Goal: Check status: Check status

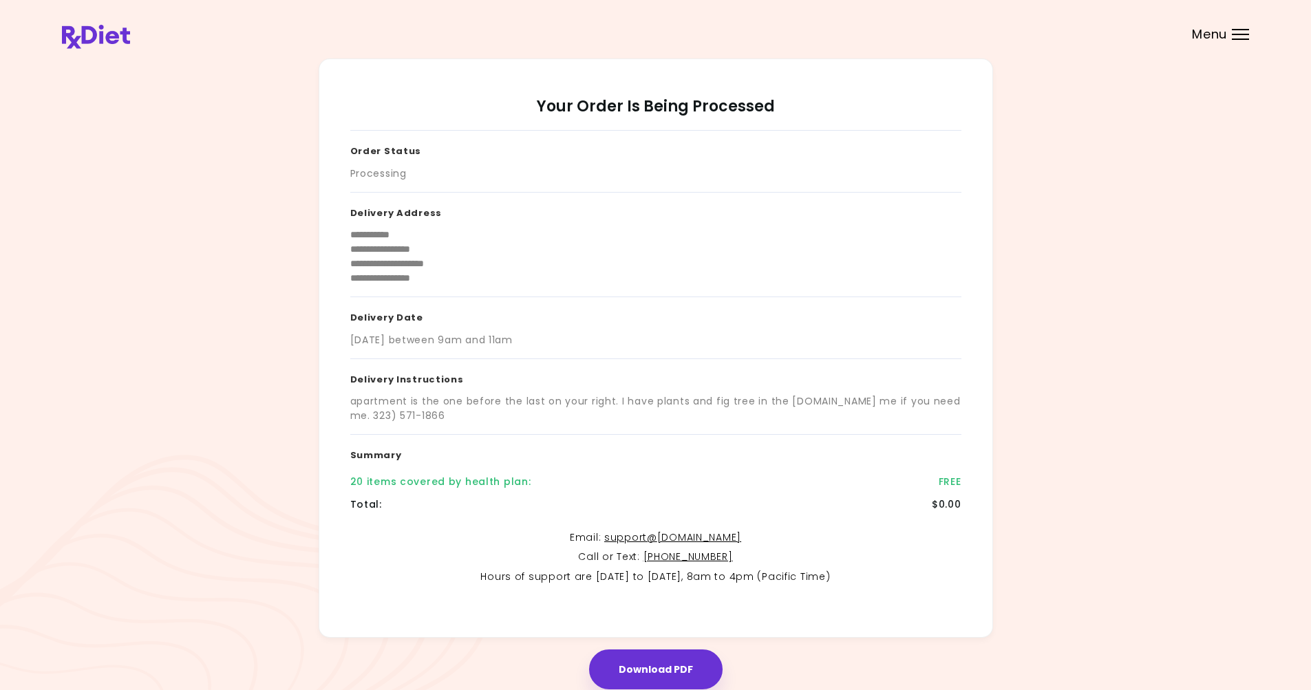
click at [711, 39] on div at bounding box center [1240, 39] width 17 height 1
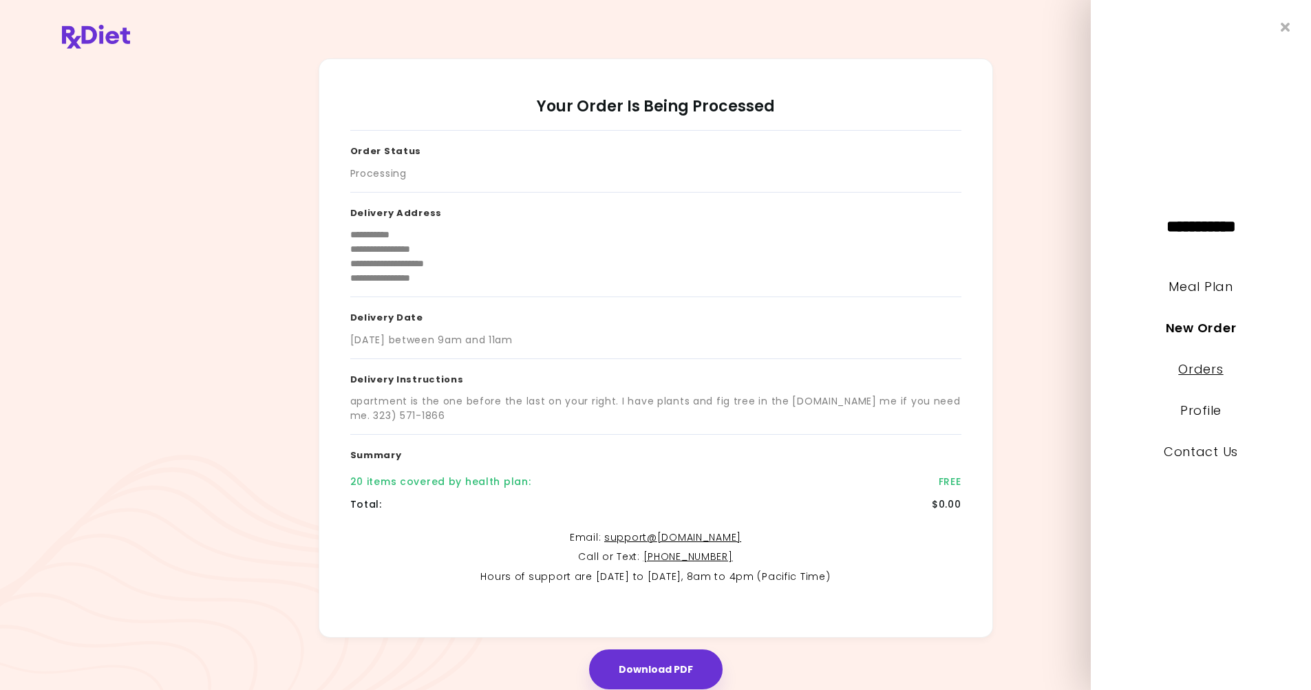
click at [711, 363] on link "Orders" at bounding box center [1200, 369] width 45 height 17
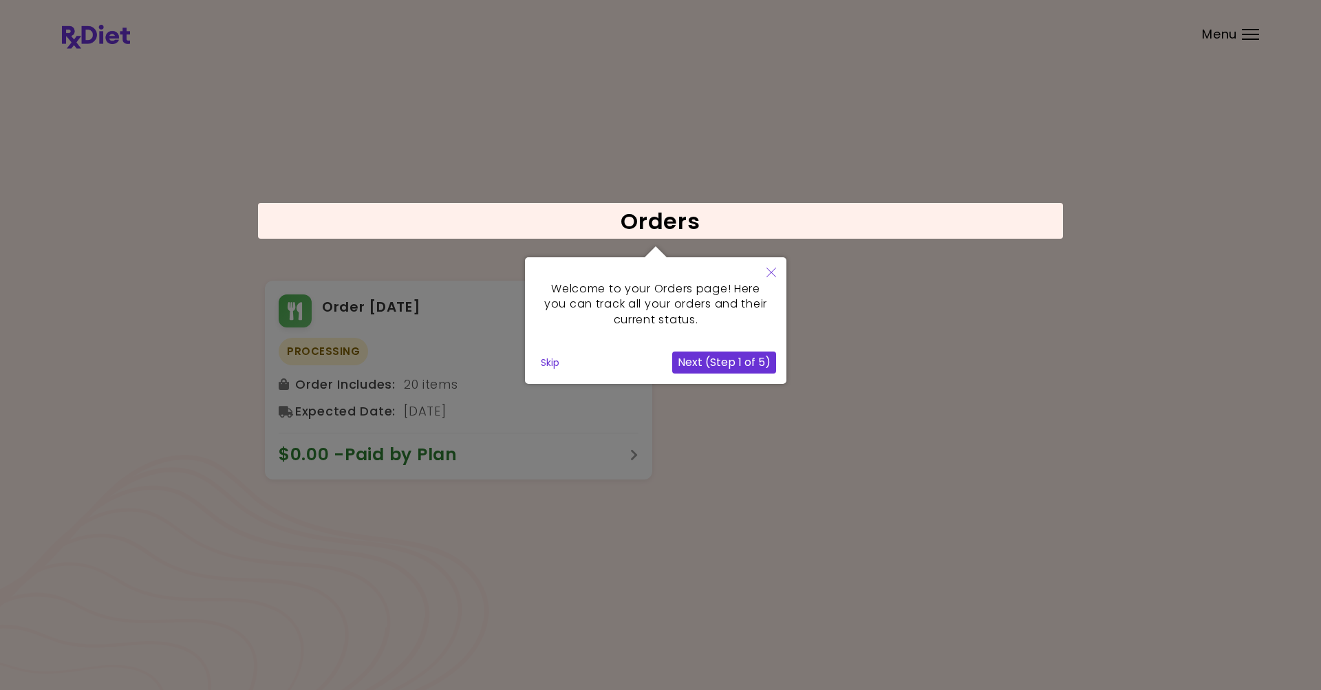
click at [711, 365] on button "Next (Step 1 of 5)" at bounding box center [724, 363] width 104 height 22
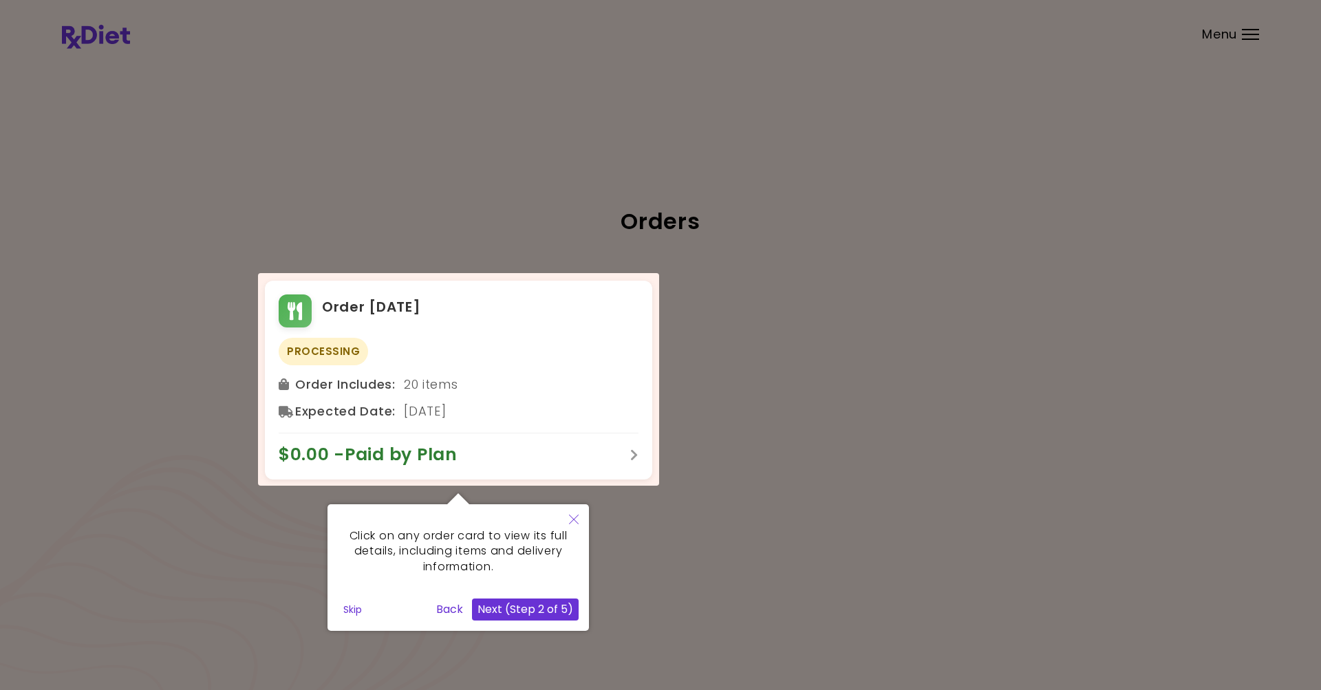
click at [513, 613] on button "Next (Step 2 of 5)" at bounding box center [525, 610] width 107 height 22
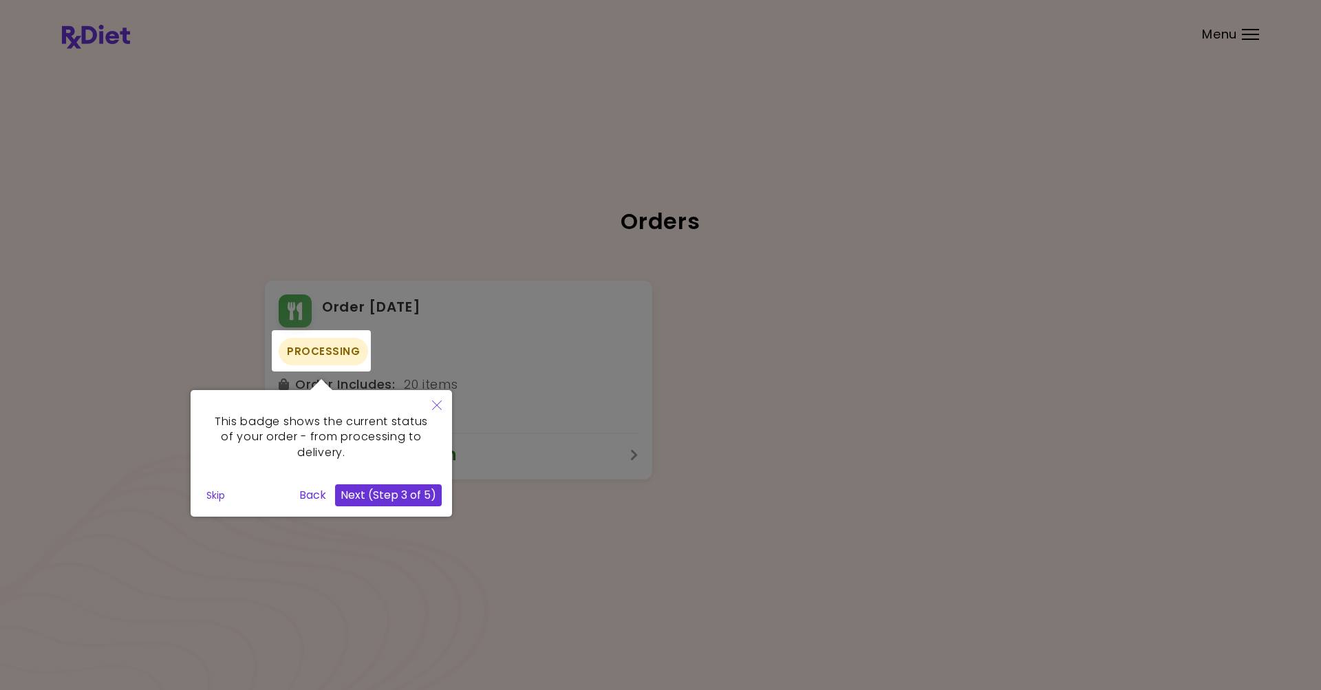
click at [383, 496] on button "Next (Step 3 of 5)" at bounding box center [388, 495] width 107 height 22
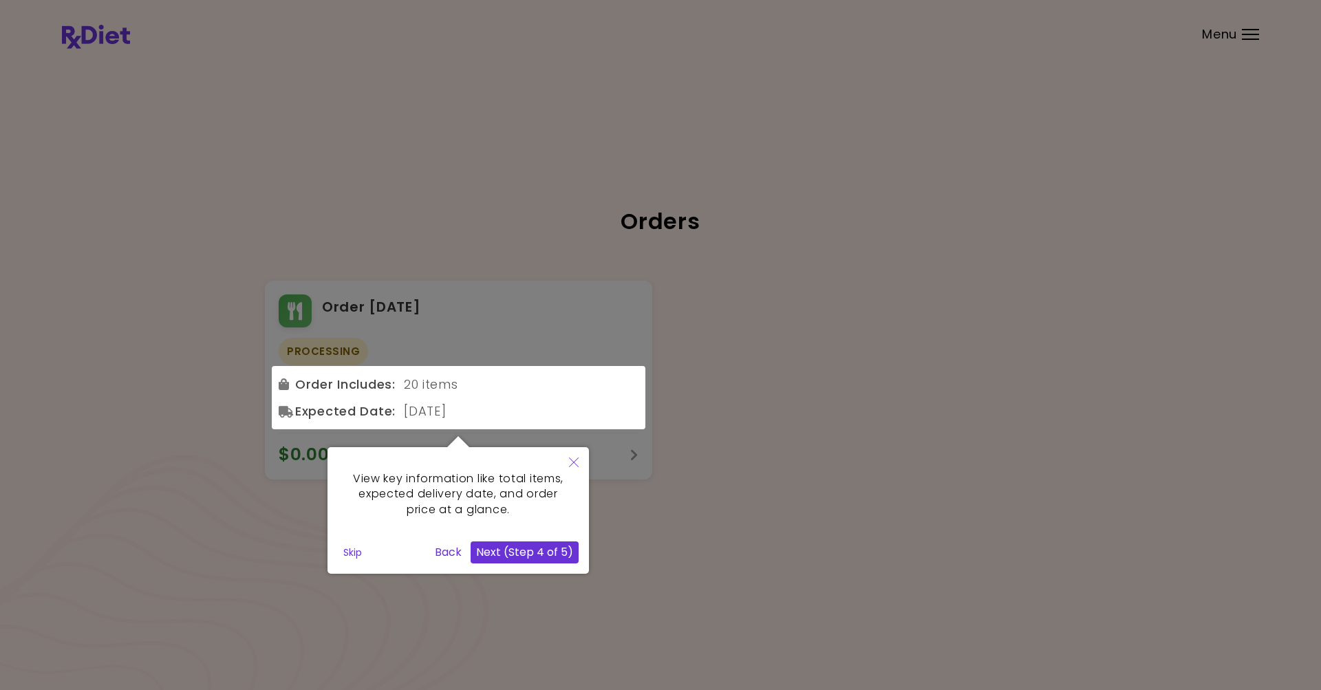
click at [509, 548] on button "Next (Step 4 of 5)" at bounding box center [525, 553] width 108 height 22
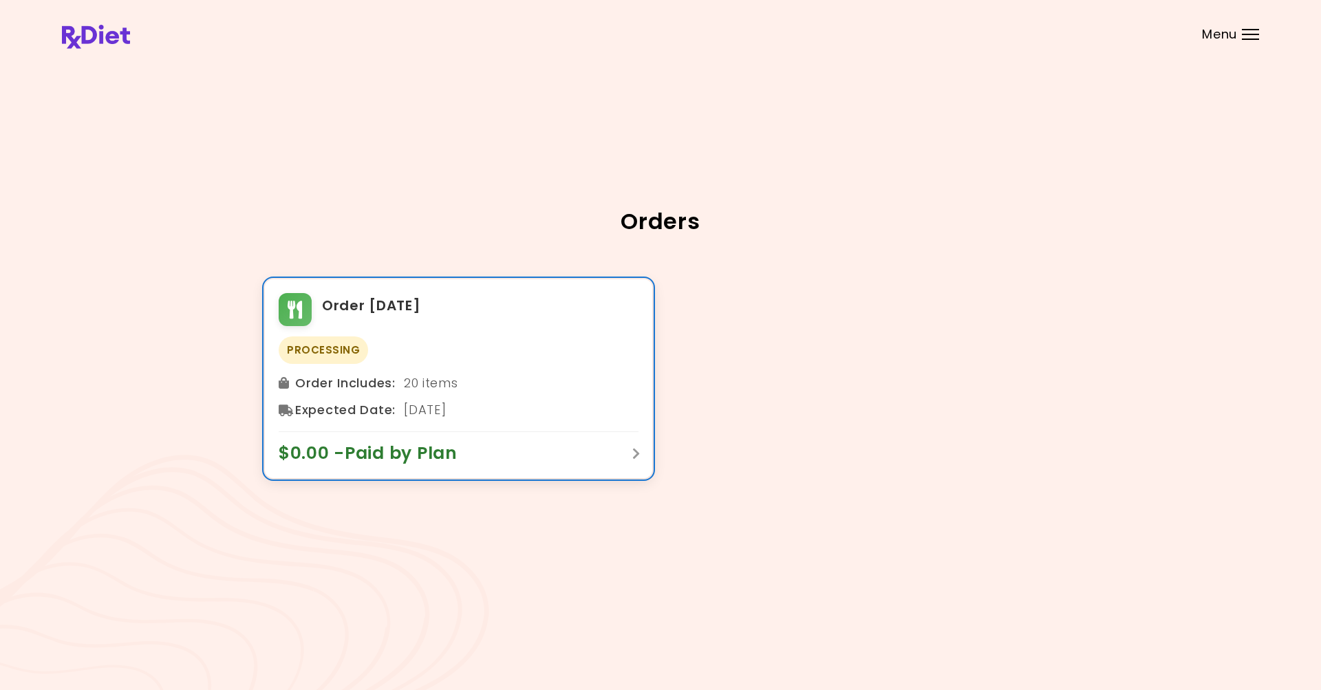
click at [635, 459] on icon at bounding box center [636, 453] width 8 height 12
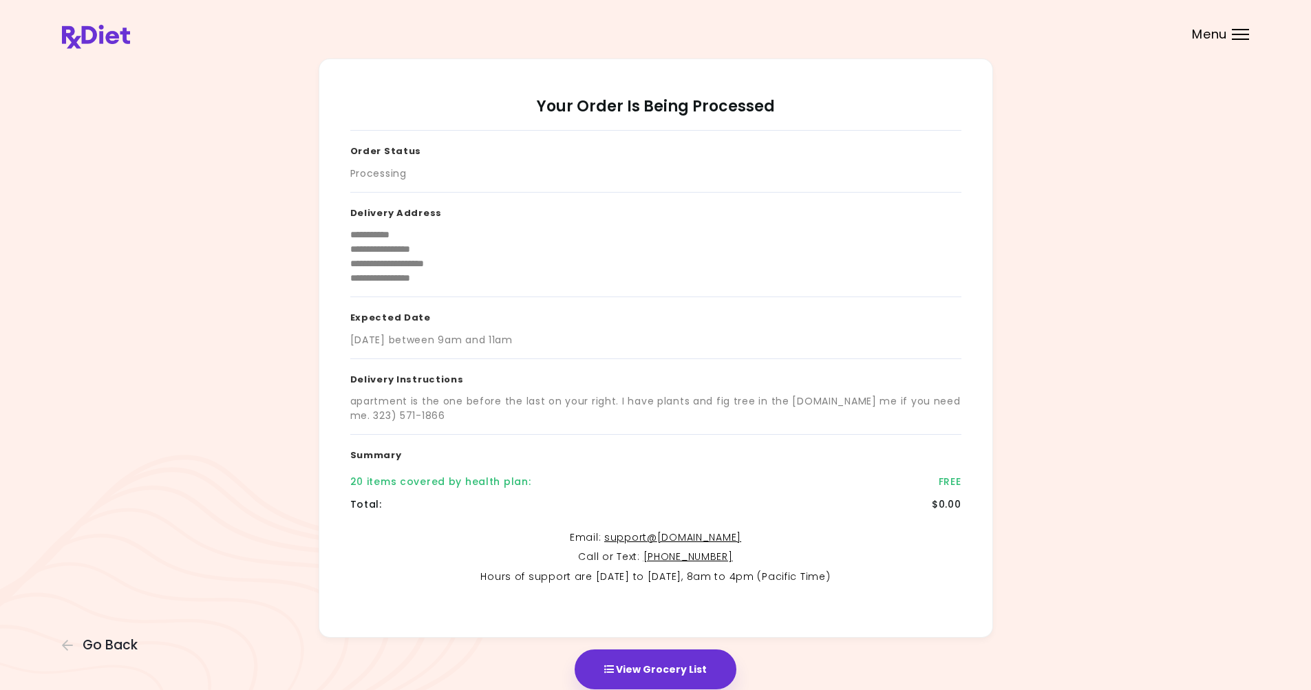
click at [711, 32] on span "Menu" at bounding box center [1209, 34] width 35 height 12
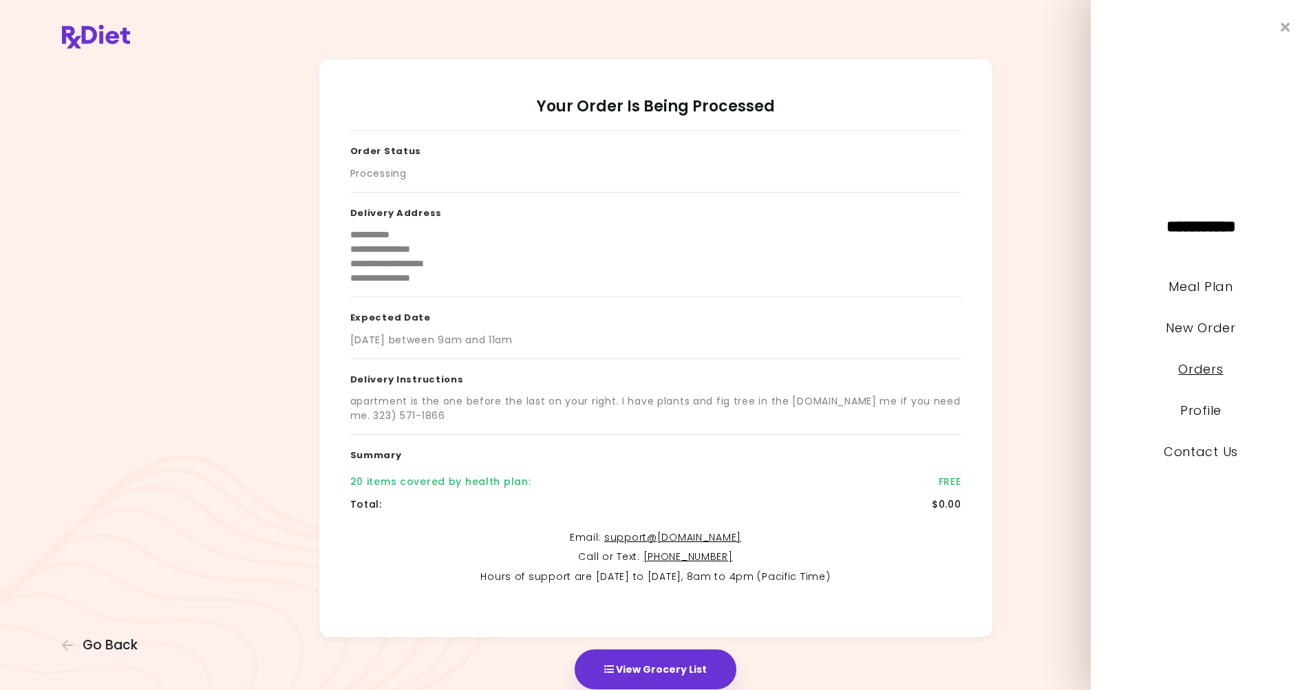
click at [711, 367] on link "Orders" at bounding box center [1200, 369] width 45 height 17
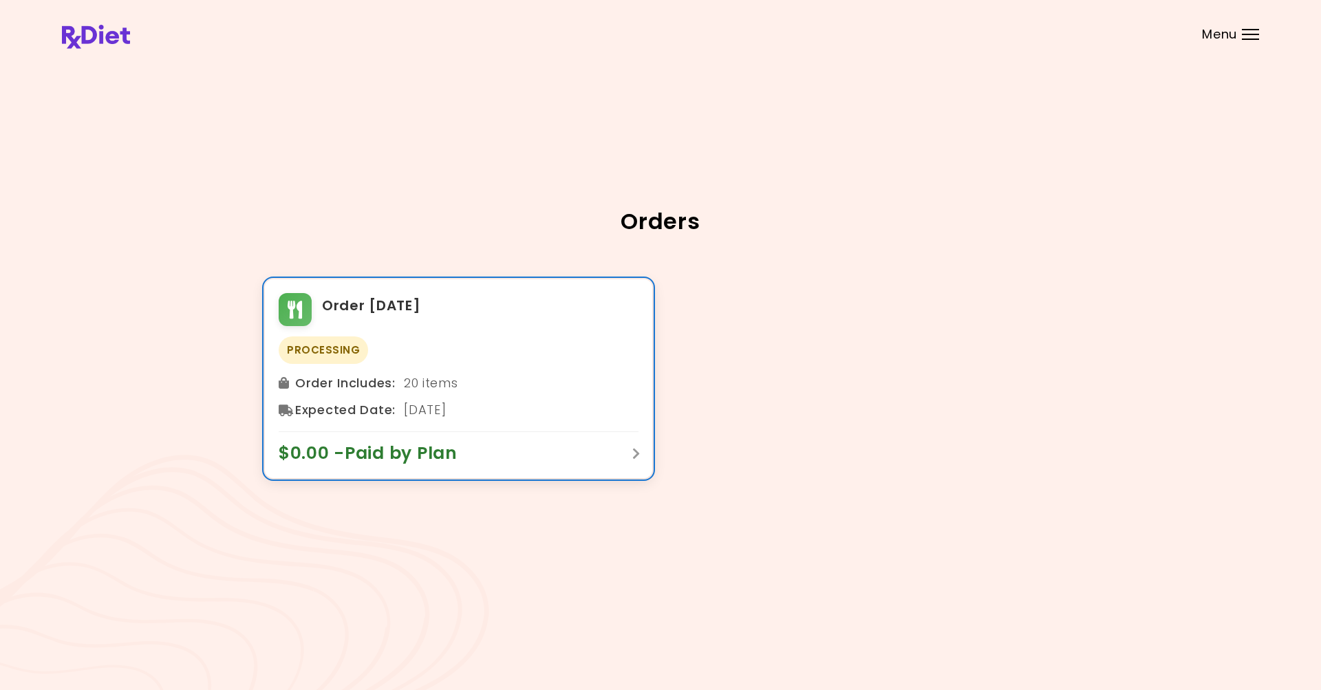
click at [318, 352] on span "Processing" at bounding box center [323, 351] width 89 height 28
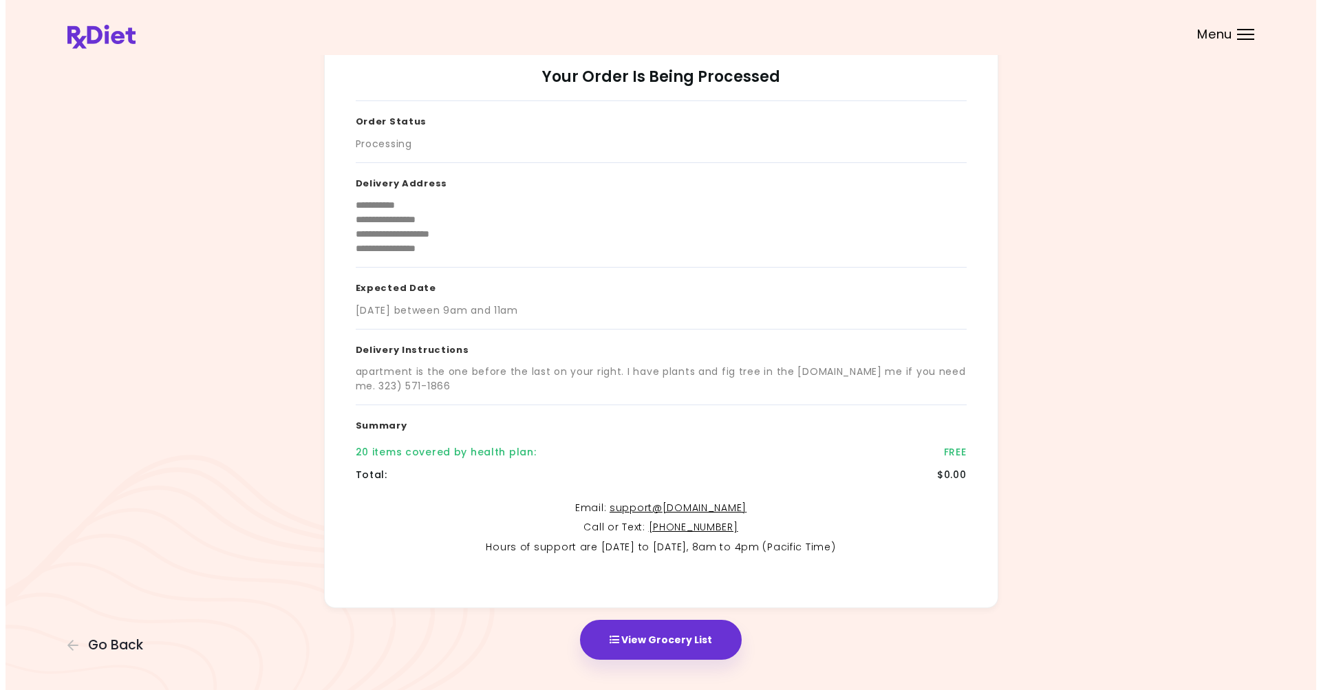
scroll to position [58, 0]
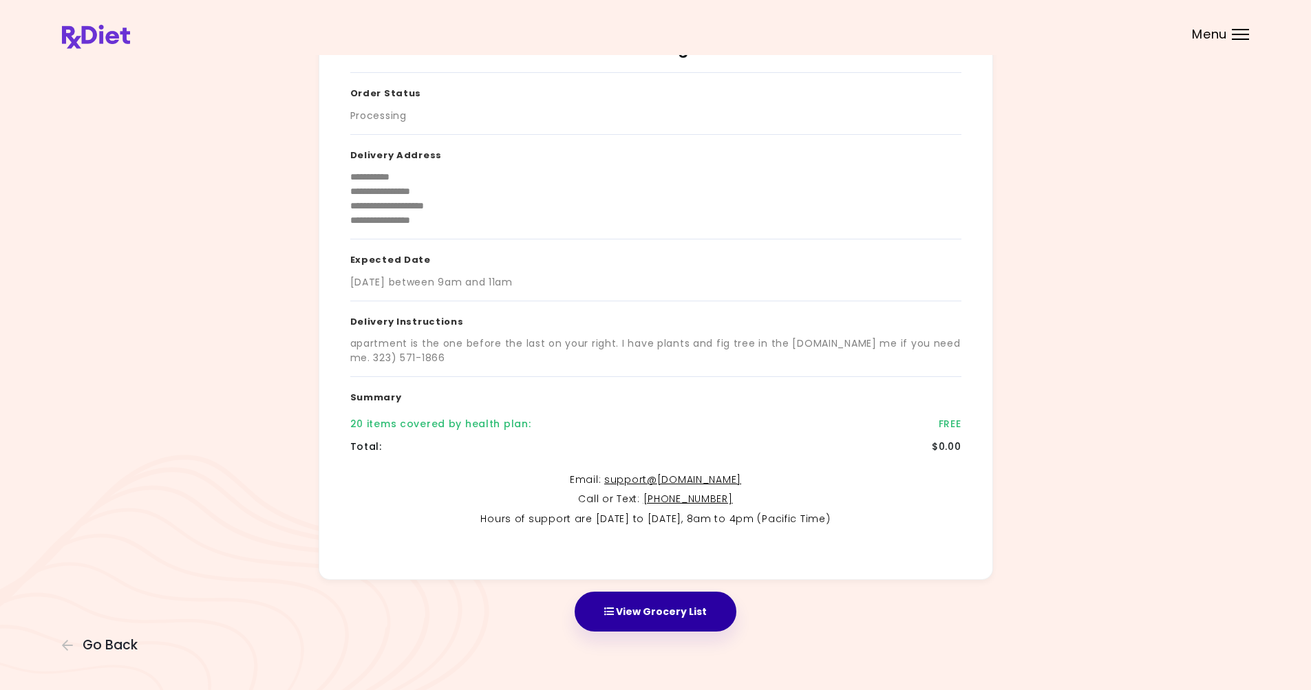
click at [642, 617] on button "View Grocery List" at bounding box center [656, 612] width 162 height 40
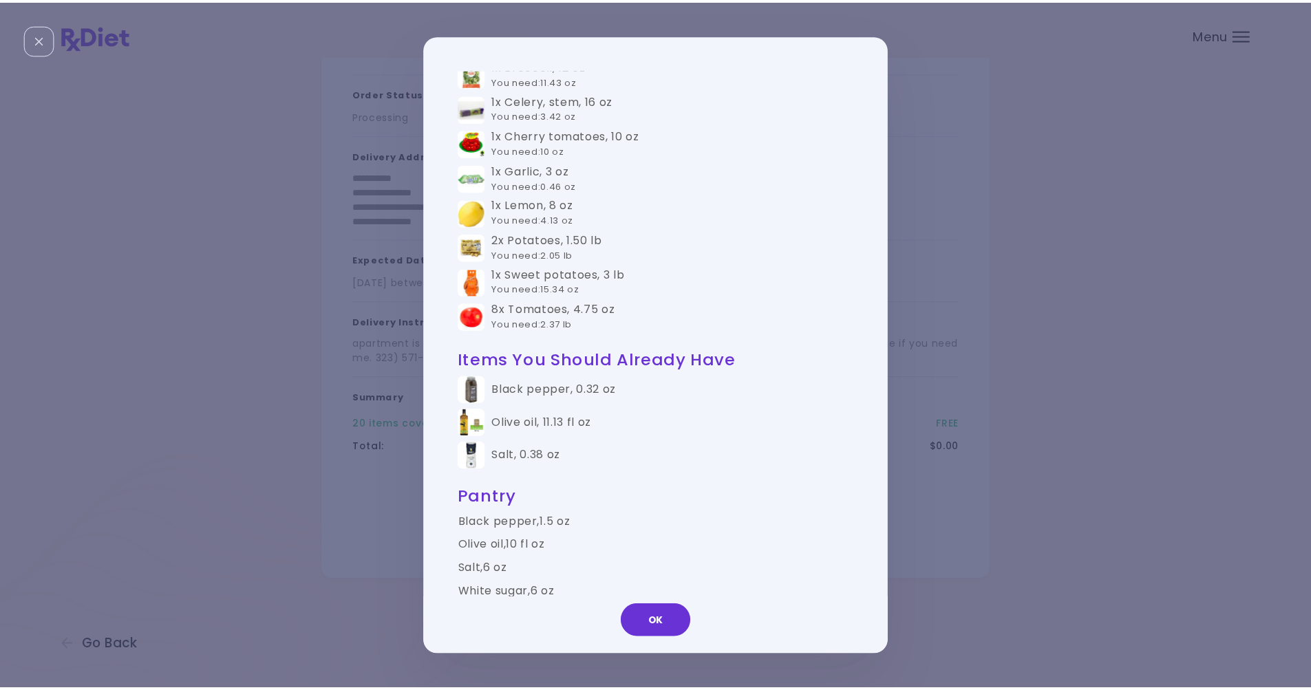
scroll to position [710, 0]
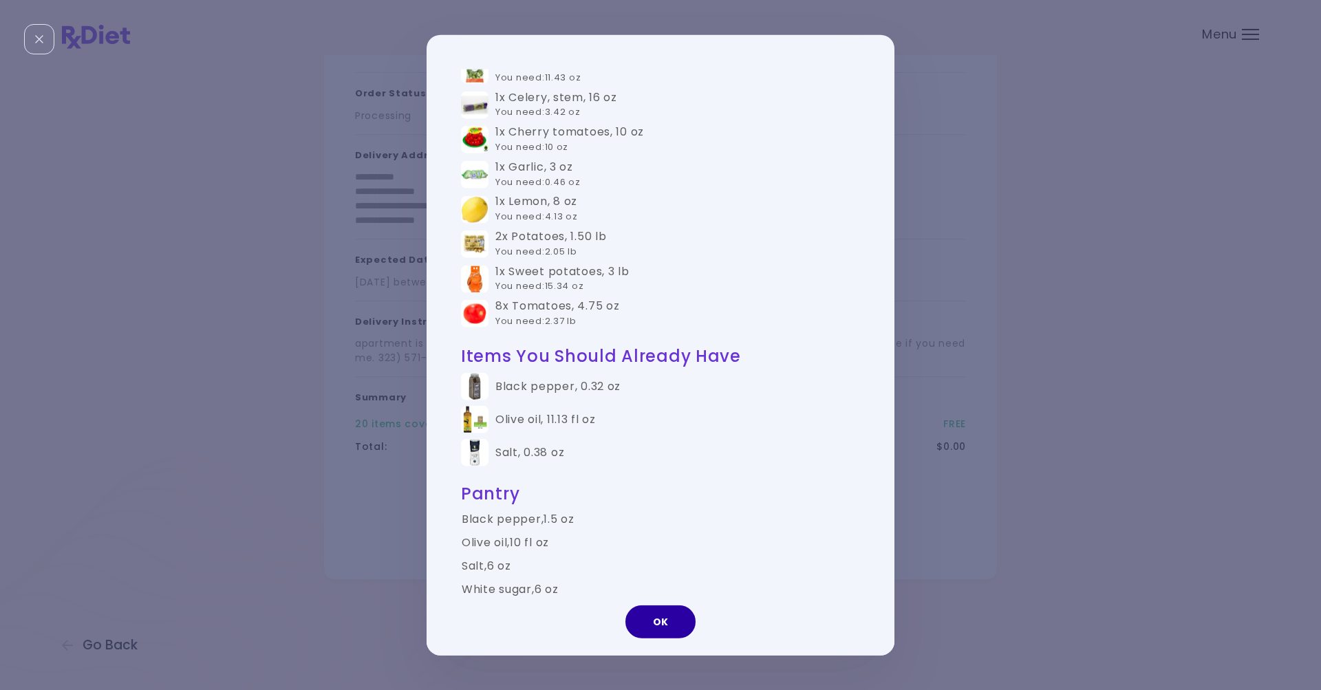
click at [670, 621] on button "OK" at bounding box center [661, 622] width 70 height 33
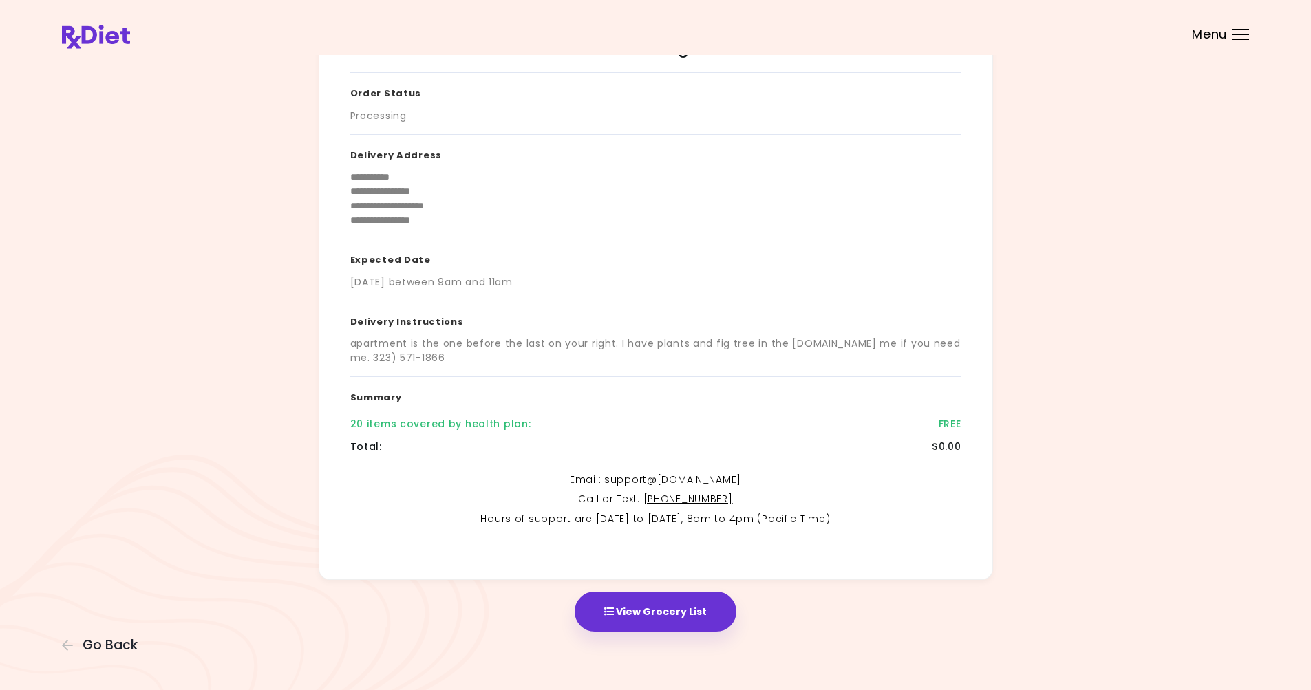
click at [711, 29] on div at bounding box center [1240, 29] width 17 height 1
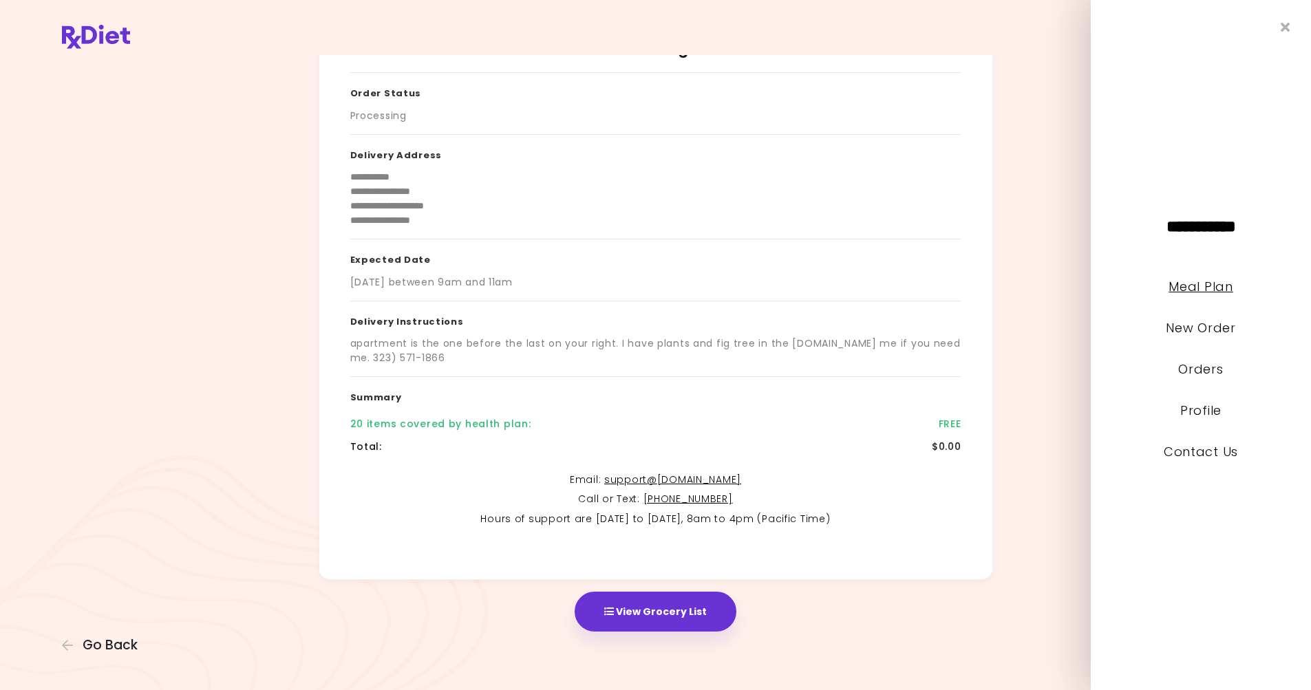
click at [711, 288] on link "Meal Plan" at bounding box center [1200, 286] width 64 height 17
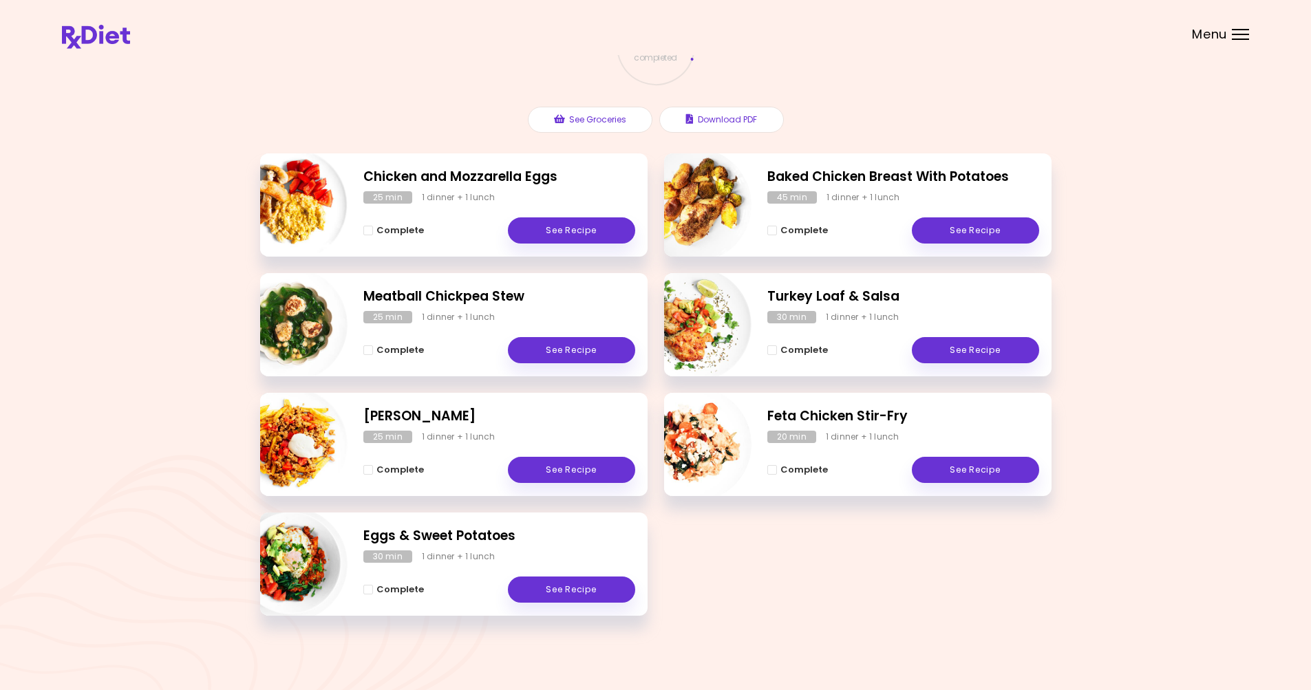
scroll to position [121, 0]
